Goal: Task Accomplishment & Management: Manage account settings

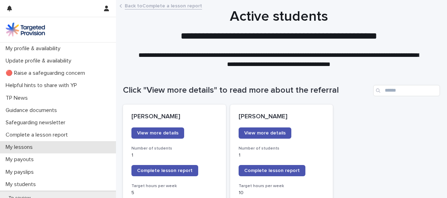
click at [38, 152] on div "My lessons" at bounding box center [58, 147] width 116 height 12
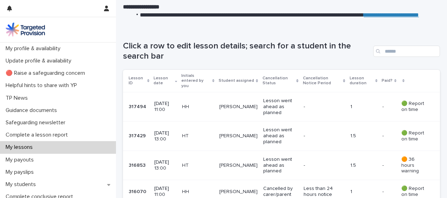
scroll to position [98, 0]
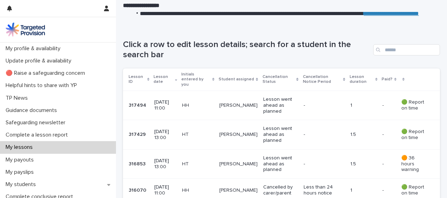
click at [165, 103] on p "[DATE] 11:00" at bounding box center [165, 105] width 22 height 12
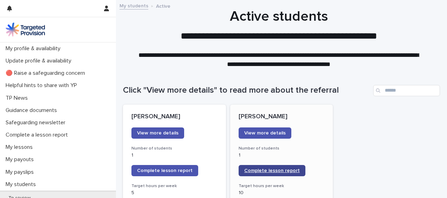
click at [266, 169] on span "Complete lesson report" at bounding box center [271, 170] width 55 height 5
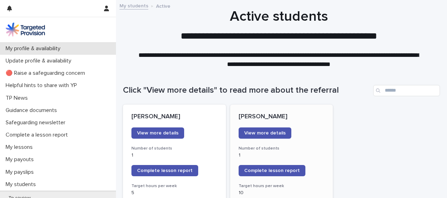
click at [55, 49] on p "My profile & availability" at bounding box center [34, 48] width 63 height 7
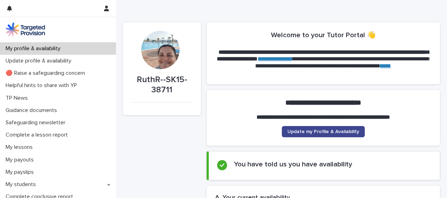
click at [297, 133] on span "Update my Profile & Availability" at bounding box center [323, 131] width 72 height 5
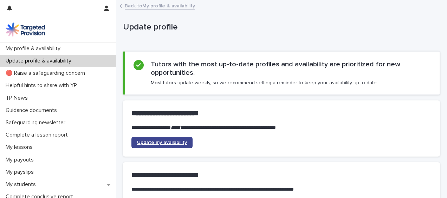
click at [176, 141] on span "Update my availability" at bounding box center [162, 142] width 50 height 5
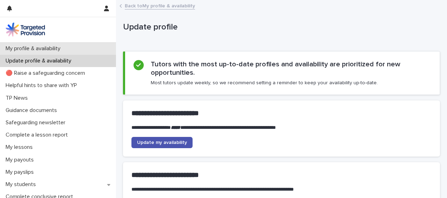
click at [40, 48] on p "My profile & availability" at bounding box center [34, 48] width 63 height 7
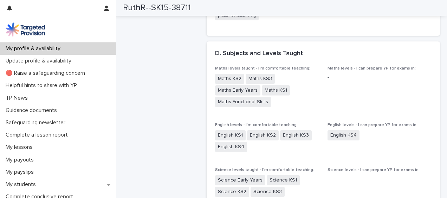
scroll to position [576, 0]
